Goal: Task Accomplishment & Management: Use online tool/utility

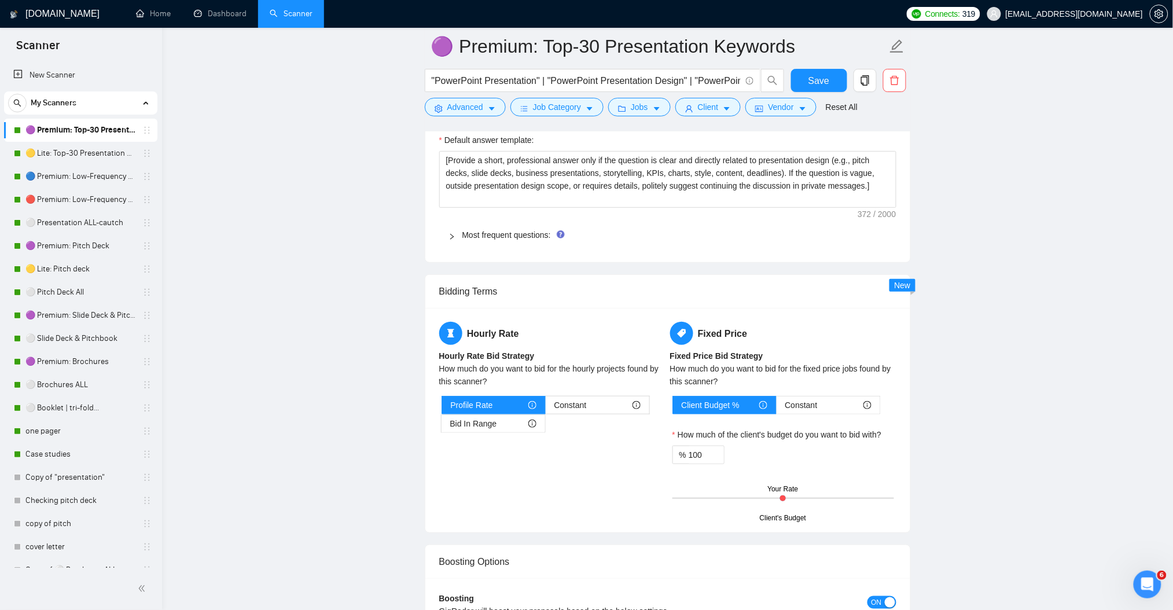
scroll to position [1621, 0]
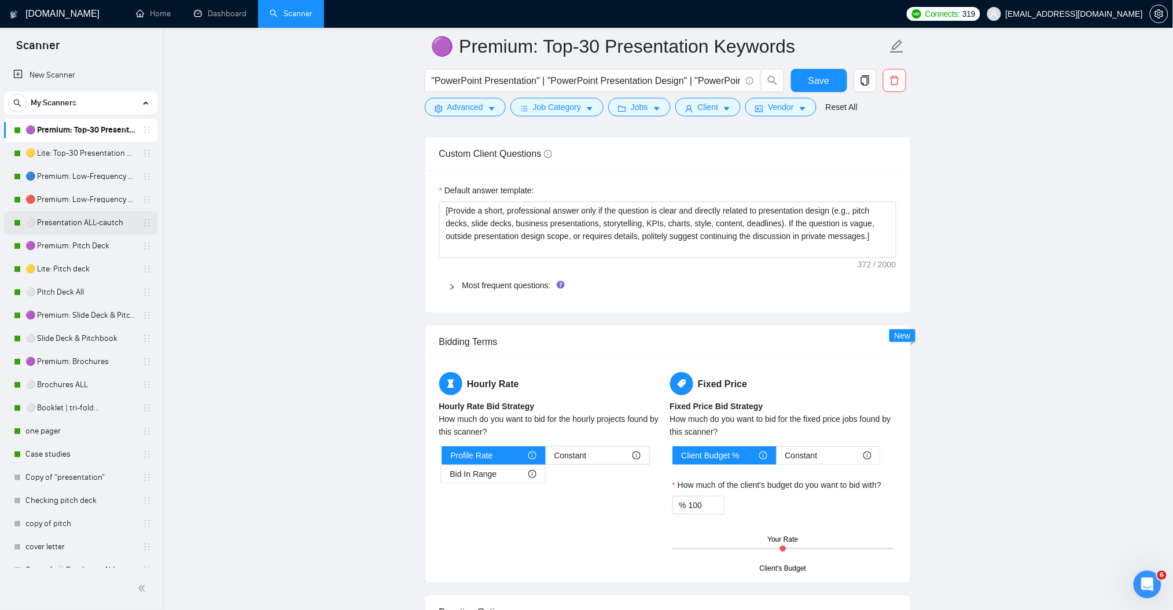
click at [97, 219] on link "⚪ Presentation ALL-cautch" at bounding box center [80, 222] width 110 height 23
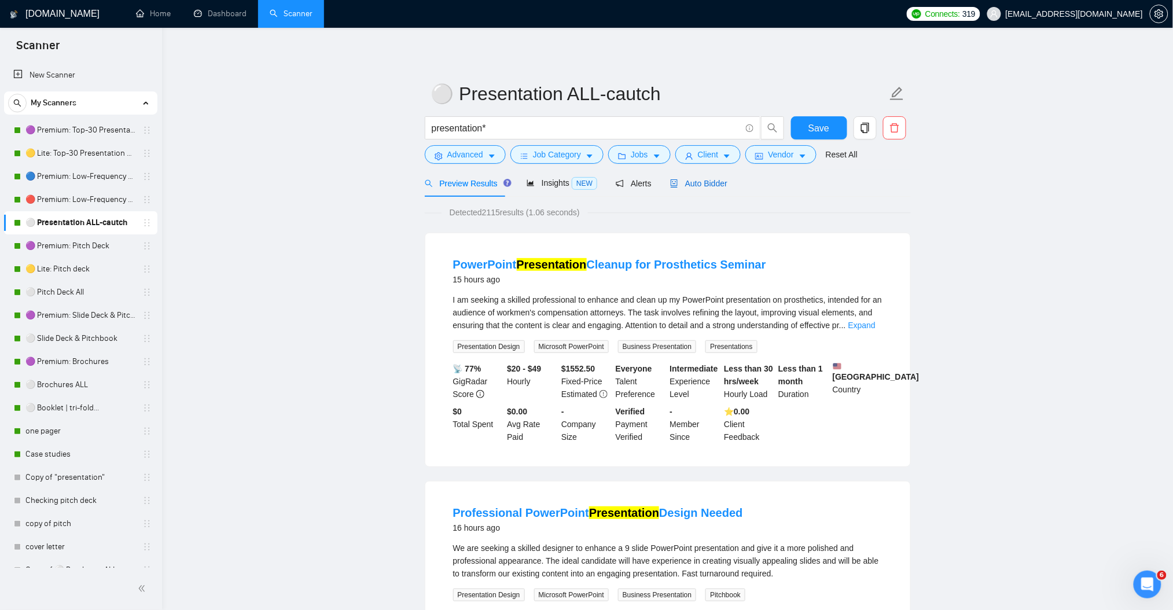
click at [706, 186] on span "Auto Bidder" at bounding box center [698, 183] width 57 height 9
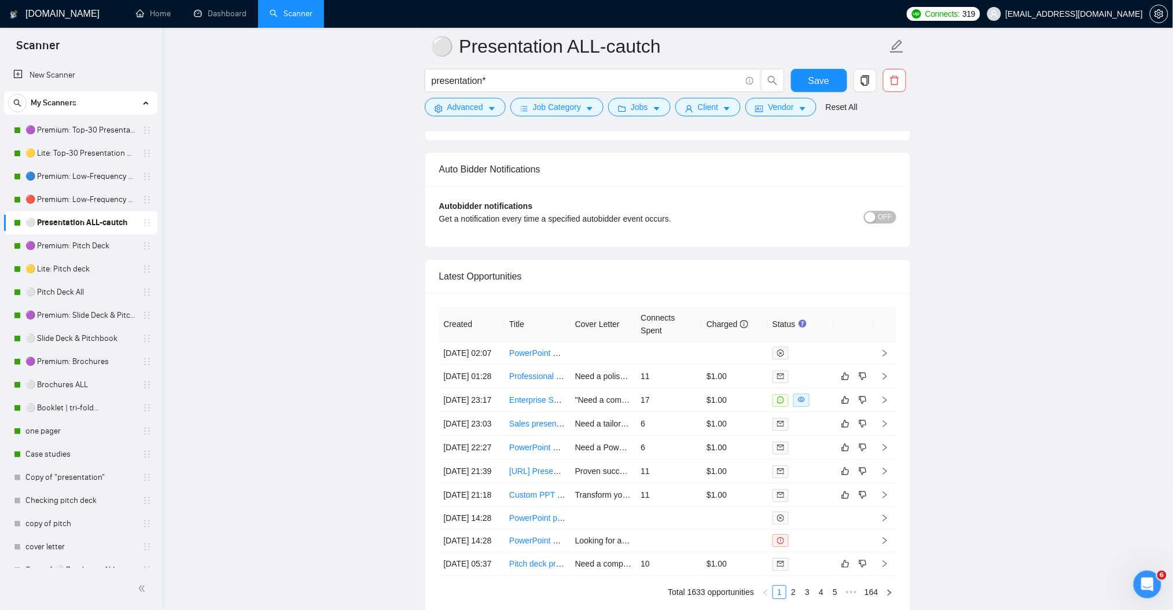
scroll to position [2728, 0]
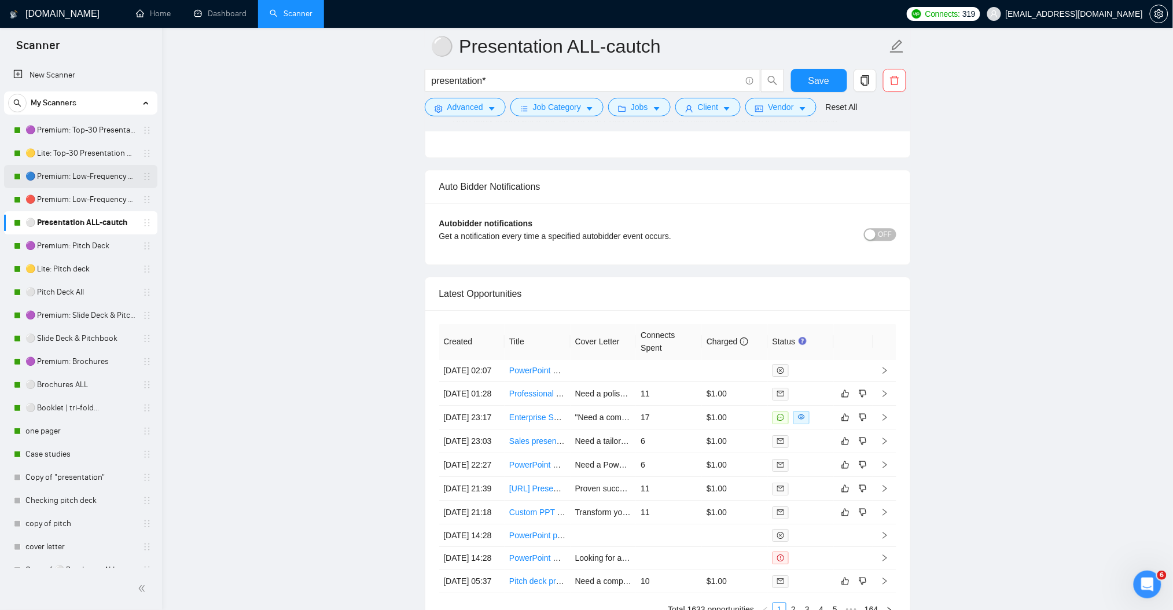
click at [95, 181] on link "🔵 Premium: Low-Frequency Presentations" at bounding box center [80, 176] width 110 height 23
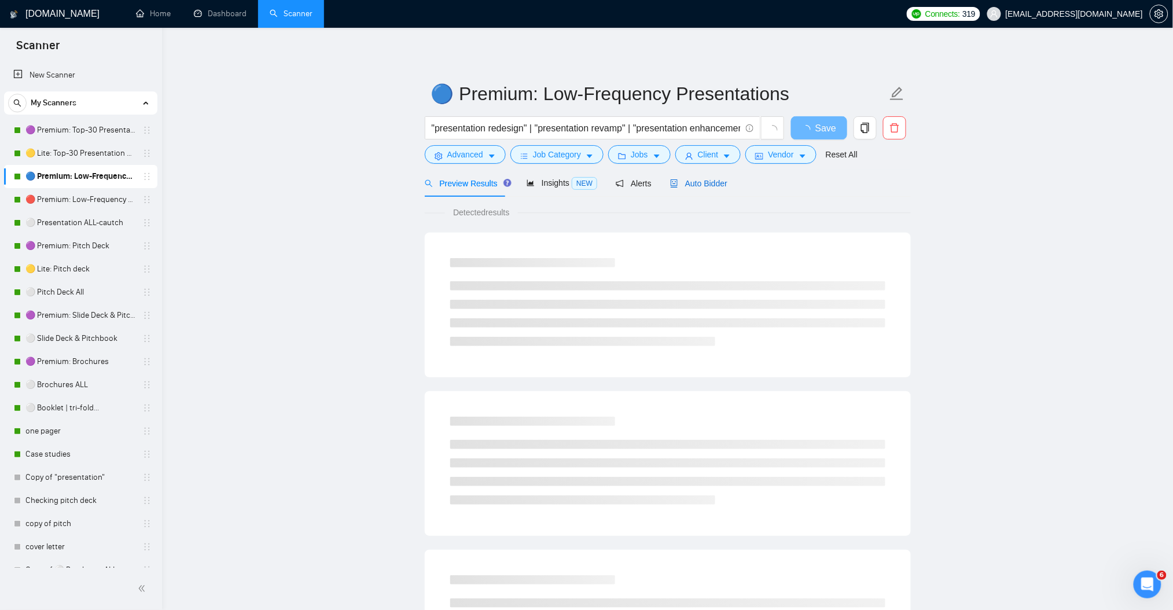
click at [698, 184] on span "Auto Bidder" at bounding box center [698, 183] width 57 height 9
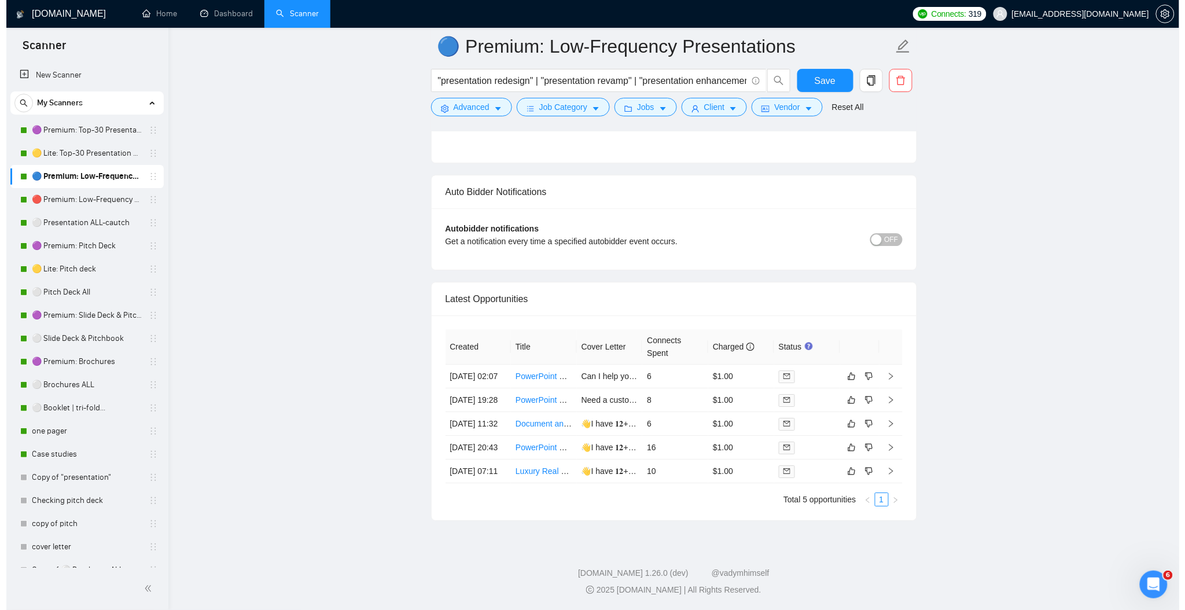
scroll to position [2838, 0]
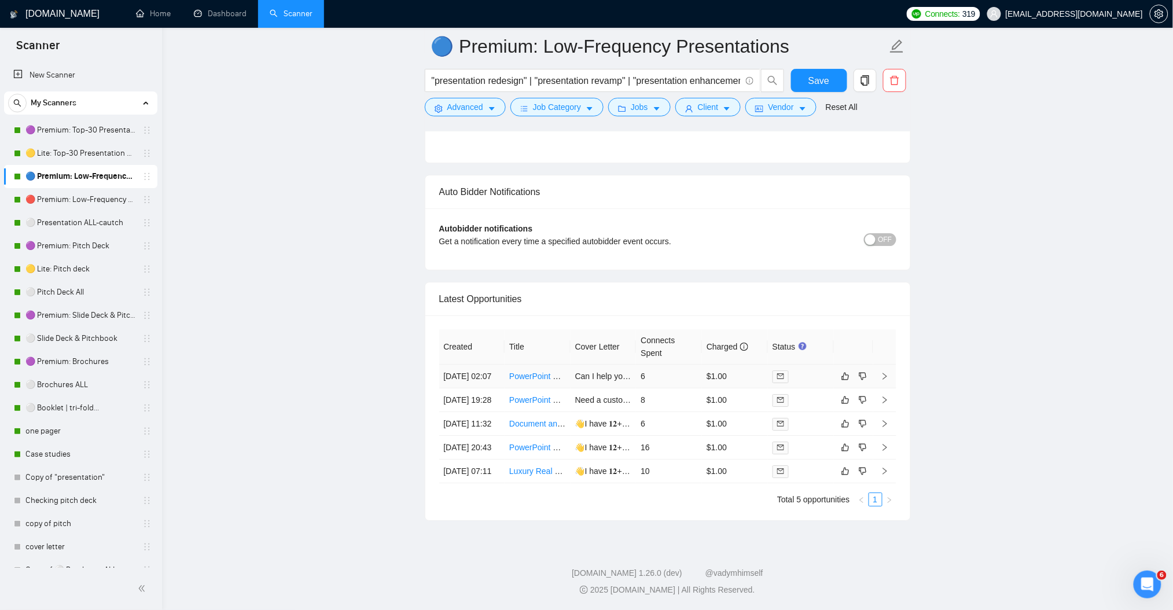
click at [886, 372] on icon "right" at bounding box center [885, 376] width 8 height 8
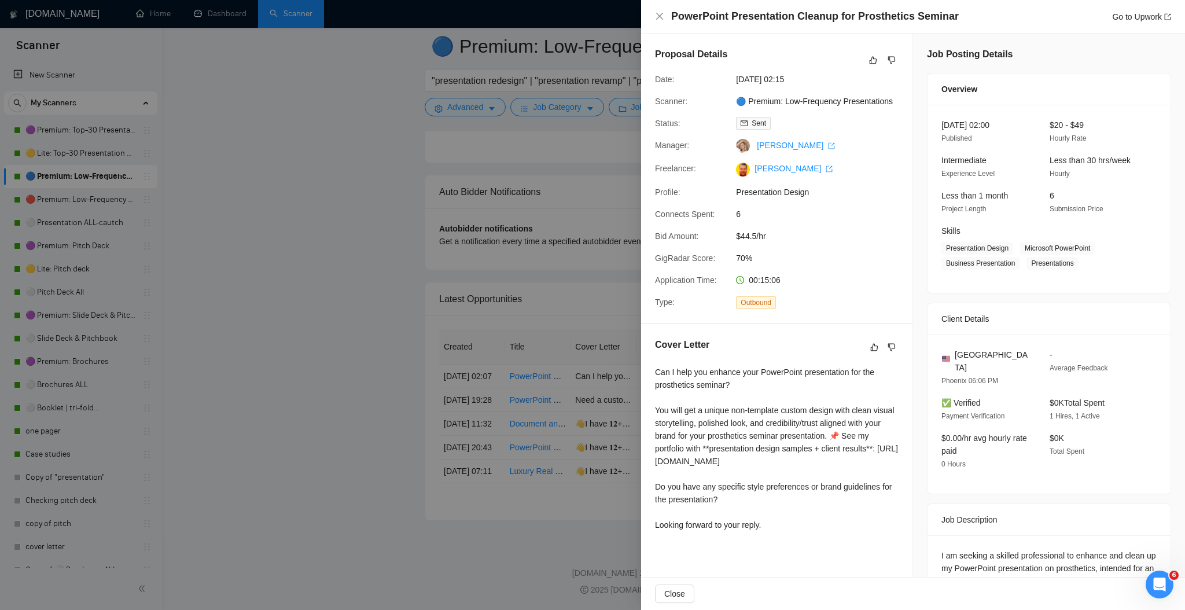
click at [375, 230] on div at bounding box center [592, 305] width 1185 height 610
